Goal: Task Accomplishment & Management: Manage account settings

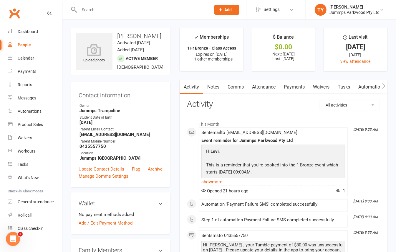
click at [268, 90] on link "Attendance" at bounding box center [264, 87] width 32 height 14
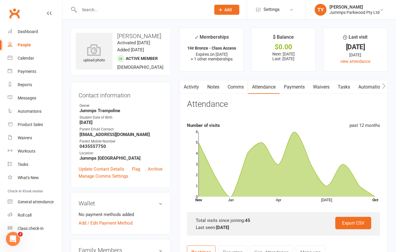
drag, startPoint x: 295, startPoint y: 93, endPoint x: 295, endPoint y: 89, distance: 4.7
click at [295, 93] on link "Payments" at bounding box center [294, 87] width 29 height 14
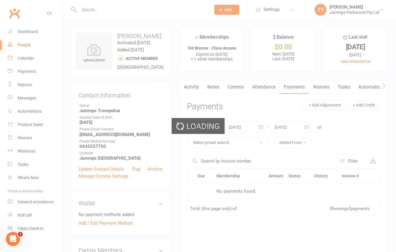
click at [295, 89] on div "Loading" at bounding box center [198, 126] width 396 height 252
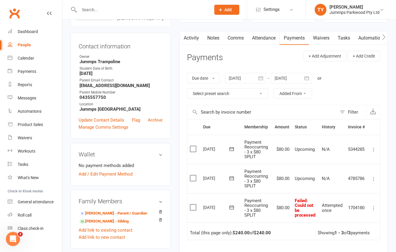
scroll to position [118, 0]
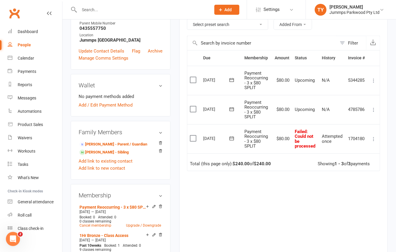
click at [373, 141] on icon at bounding box center [374, 139] width 6 height 6
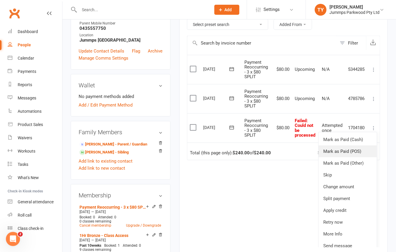
scroll to position [17, 0]
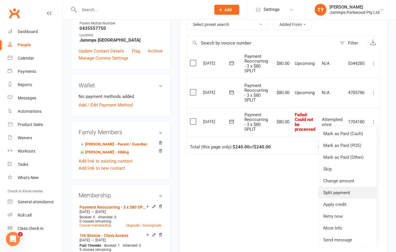
click at [346, 193] on link "Split payment" at bounding box center [348, 193] width 58 height 12
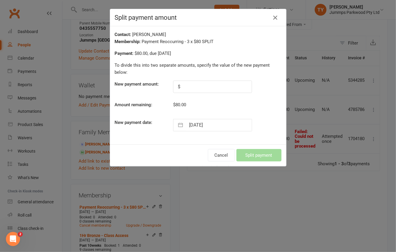
scroll to position [0, 0]
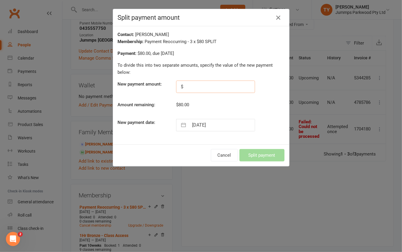
click at [200, 83] on input "text" at bounding box center [215, 86] width 79 height 12
type input "3"
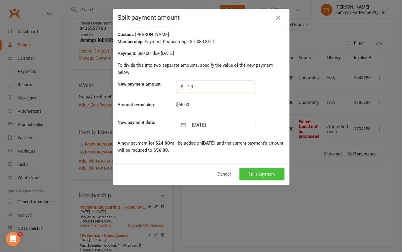
type input "24"
click at [265, 176] on button "Split payment" at bounding box center [262, 174] width 45 height 12
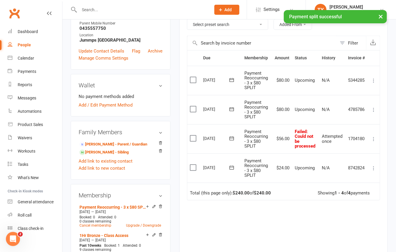
click at [373, 170] on icon at bounding box center [374, 168] width 6 height 6
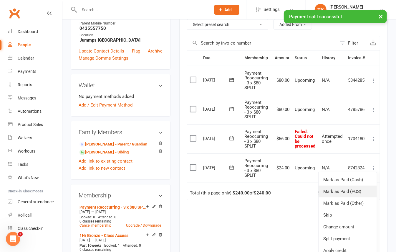
click at [348, 194] on link "Mark as Paid (POS)" at bounding box center [348, 191] width 58 height 12
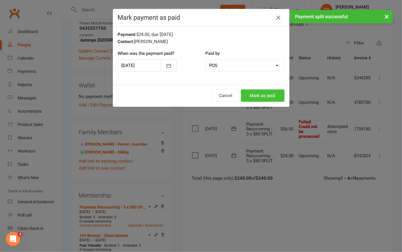
click at [251, 97] on button "Mark as paid" at bounding box center [263, 95] width 44 height 12
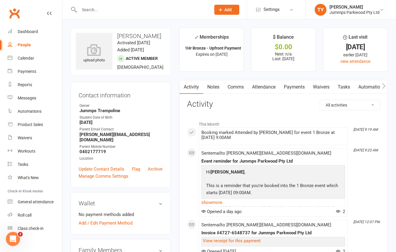
click at [291, 87] on link "Payments" at bounding box center [294, 87] width 29 height 14
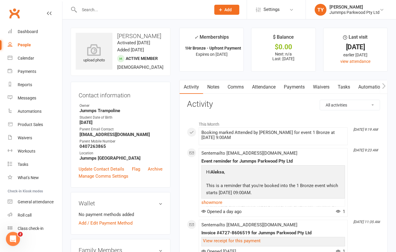
click at [270, 89] on link "Attendance" at bounding box center [264, 87] width 32 height 14
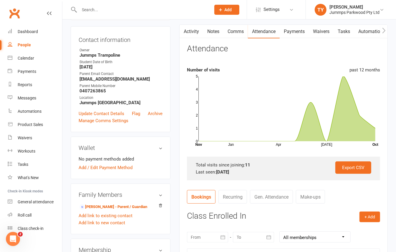
scroll to position [39, 0]
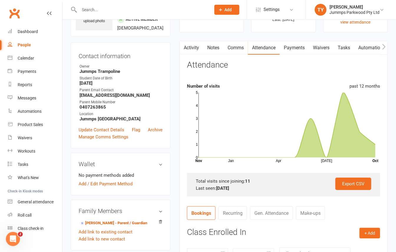
click at [293, 48] on link "Payments" at bounding box center [294, 48] width 29 height 14
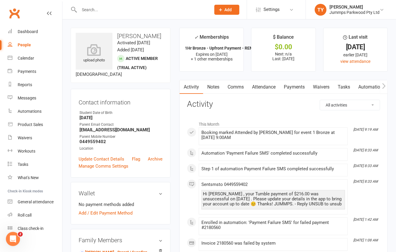
click at [290, 85] on link "Payments" at bounding box center [294, 87] width 29 height 14
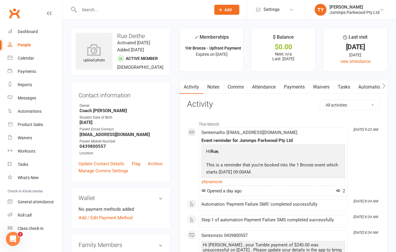
click at [288, 85] on link "Payments" at bounding box center [294, 87] width 29 height 14
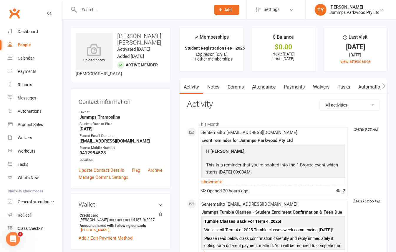
click at [291, 82] on link "Payments" at bounding box center [294, 87] width 29 height 14
